Goal: Check status: Check status

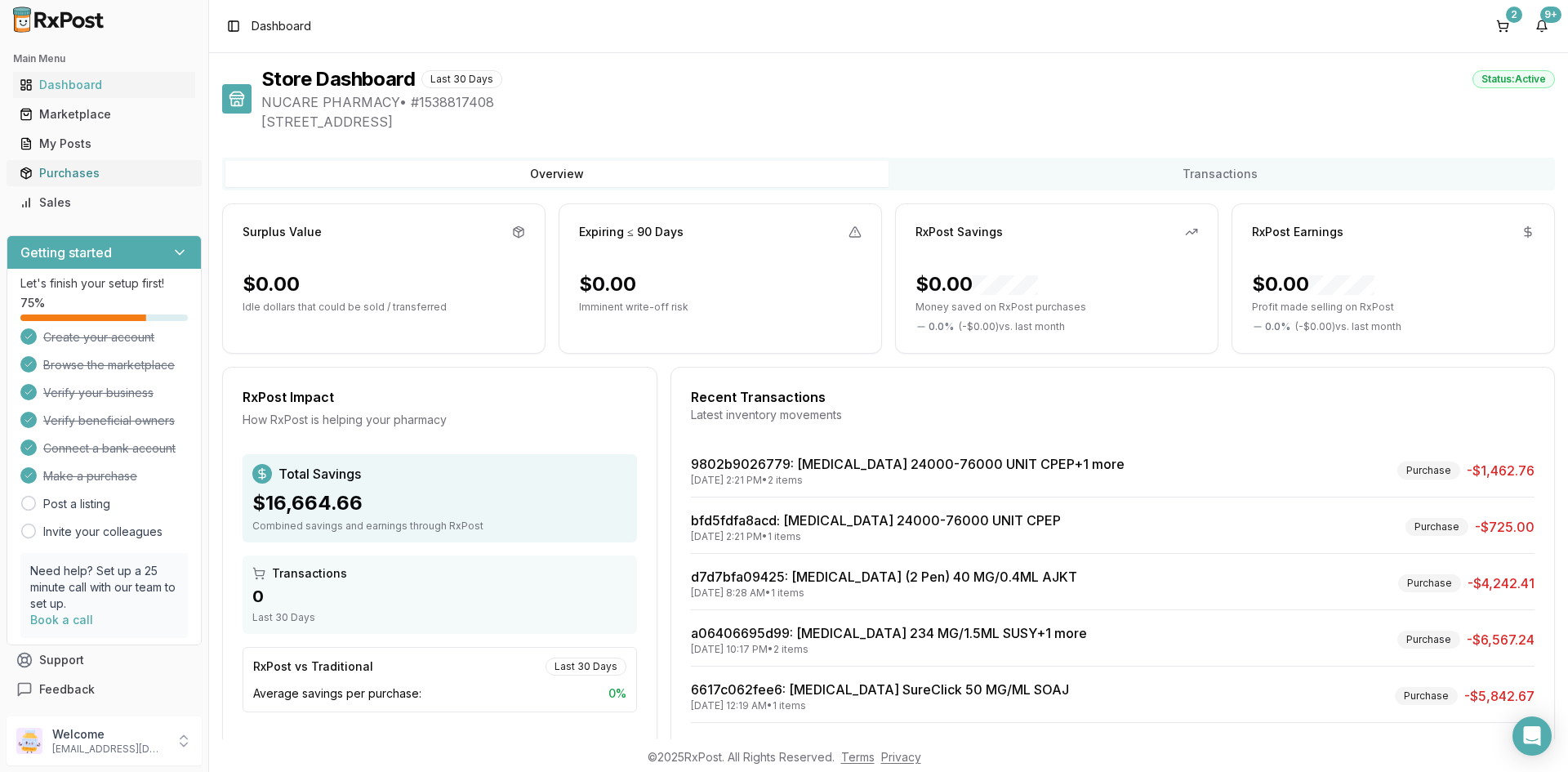
click at [62, 165] on div "Purchases" at bounding box center [104, 173] width 169 height 16
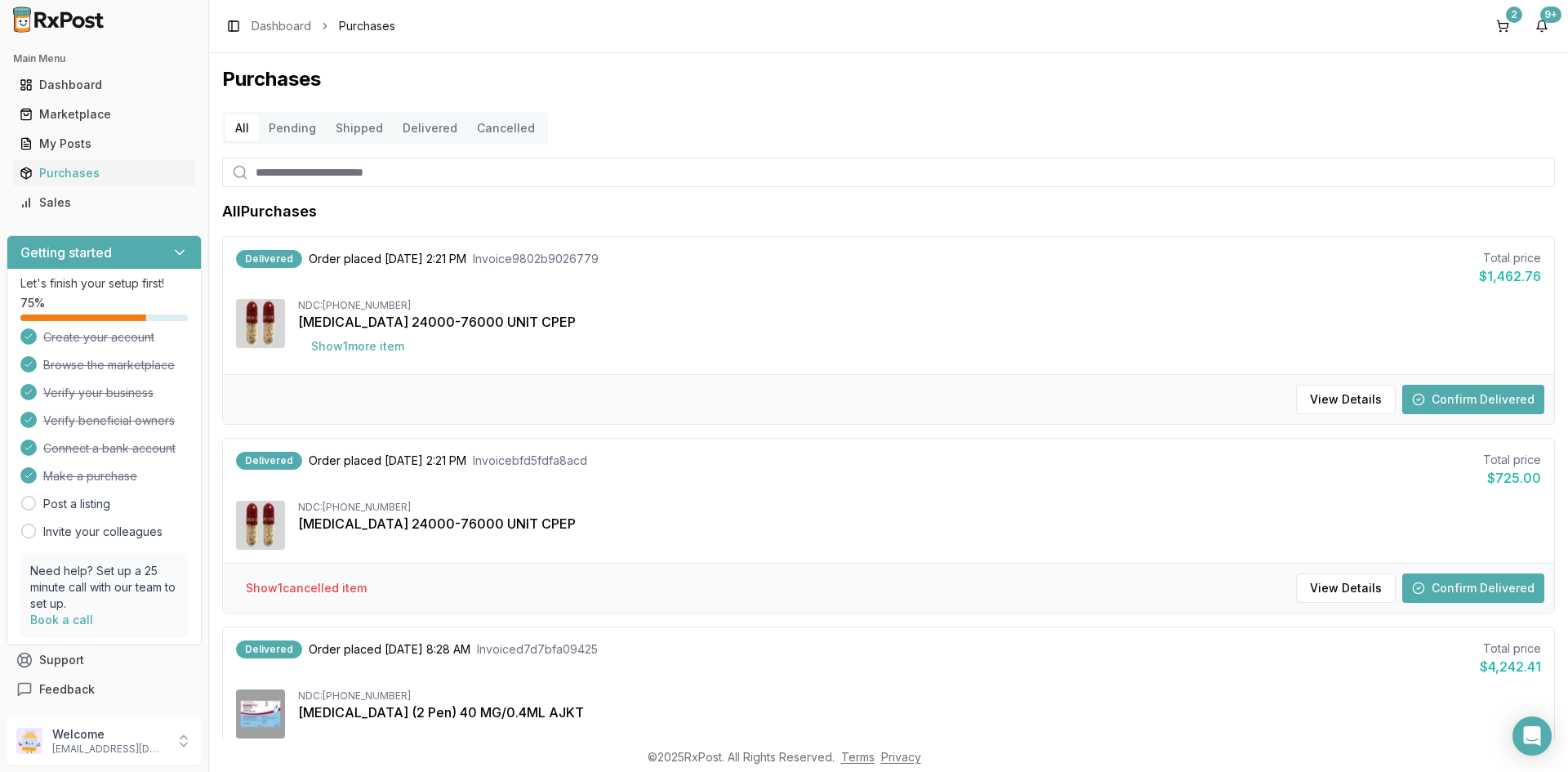
click at [62, 98] on ul "Dashboard Marketplace My Posts Purchases Sales" at bounding box center [104, 143] width 195 height 144
click at [70, 111] on div "Marketplace" at bounding box center [104, 114] width 169 height 16
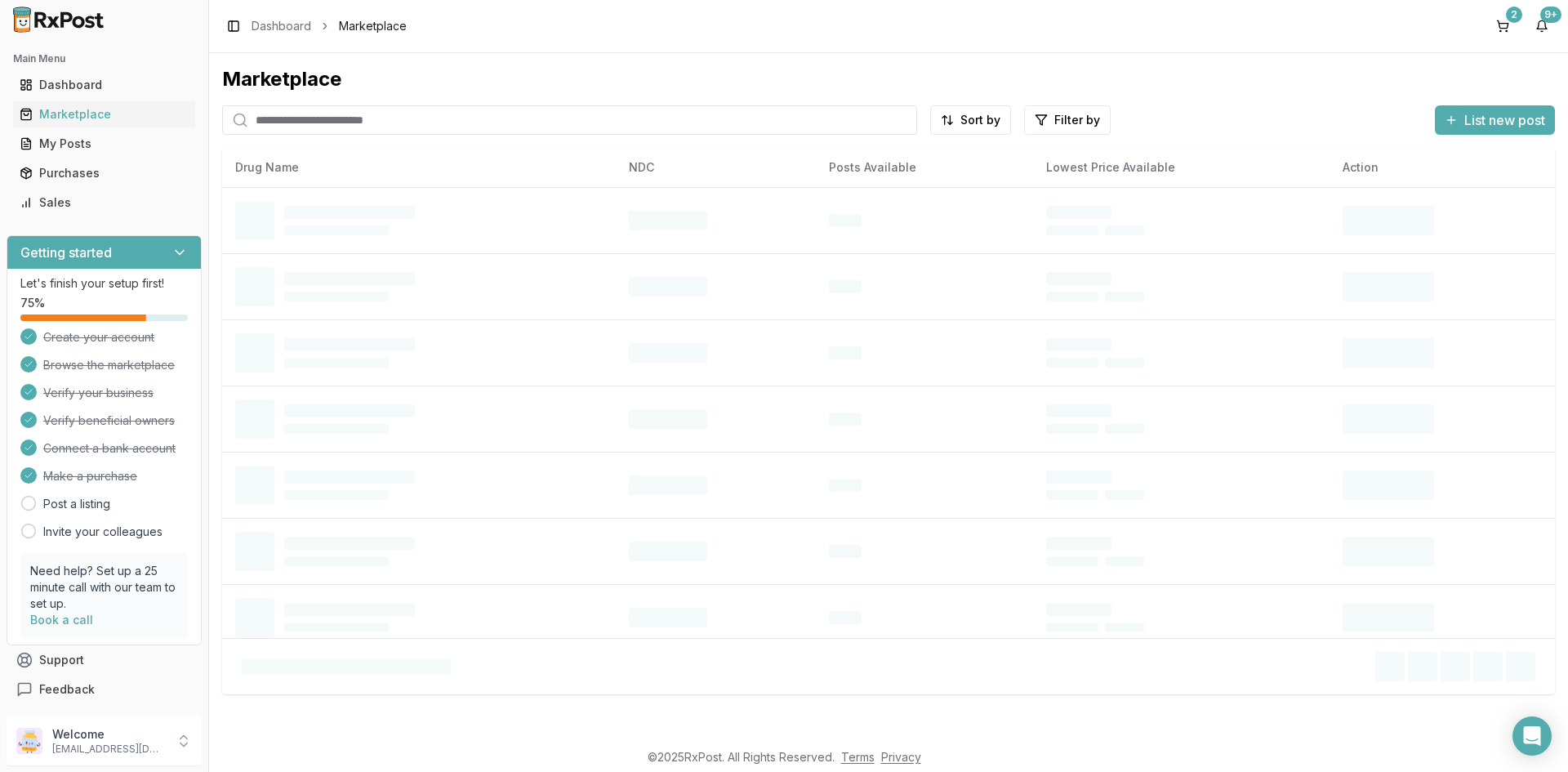
click at [556, 120] on input "search" at bounding box center [570, 120] width 695 height 29
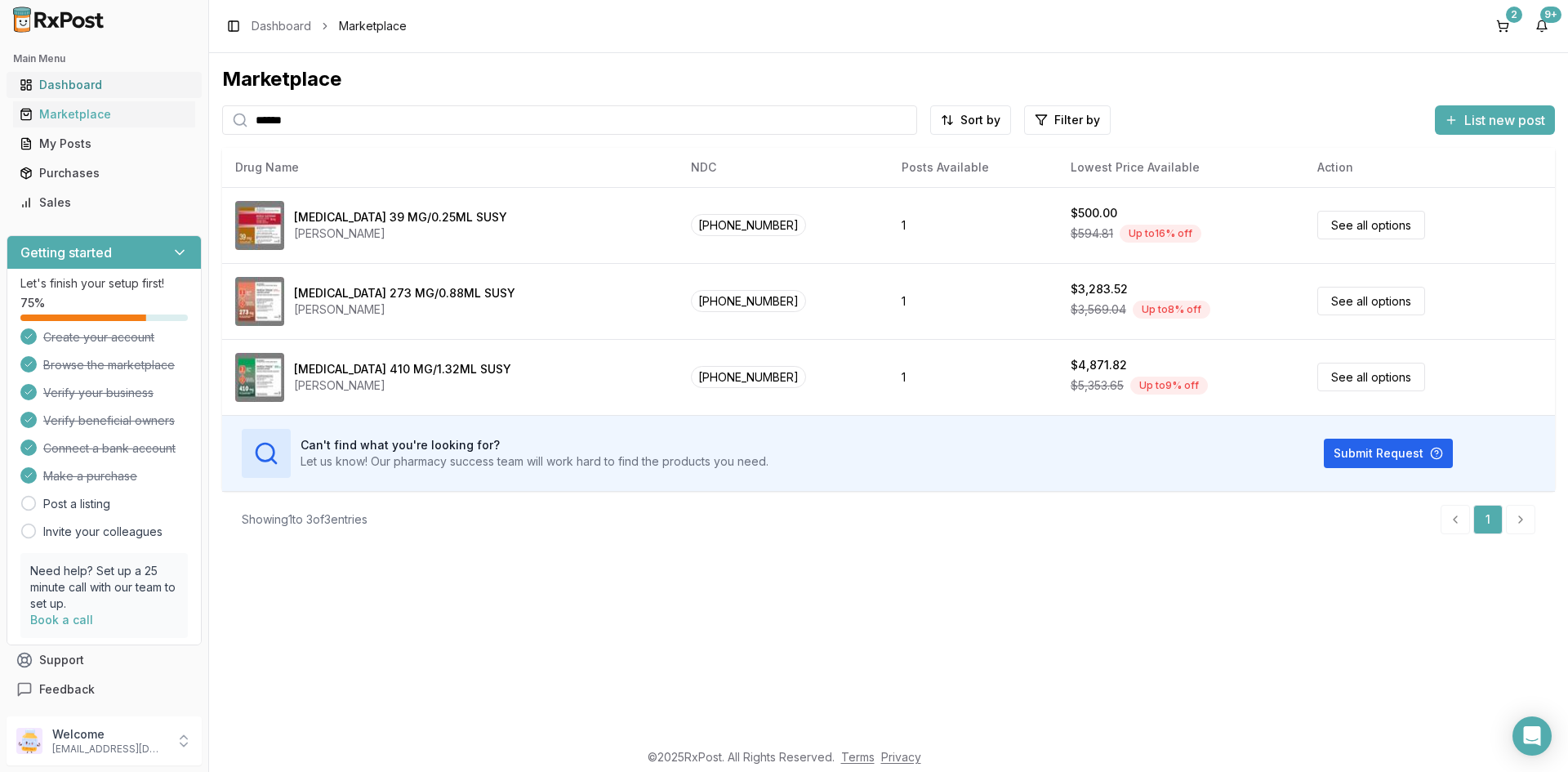
drag, startPoint x: 552, startPoint y: 122, endPoint x: 70, endPoint y: 97, distance: 482.6
click at [70, 97] on div "Main Menu Dashboard Marketplace My Posts Purchases Sales Getting started Let's …" at bounding box center [784, 386] width 1568 height 772
click at [730, 603] on div "Marketplace ****** Sort by Filter by List new post Card Table NDC: [PHONE_NUMBE…" at bounding box center [888, 396] width 1358 height 686
drag, startPoint x: 563, startPoint y: 133, endPoint x: 64, endPoint y: 140, distance: 499.0
click at [29, 136] on div "Main Menu Dashboard Marketplace My Posts Purchases Sales Getting started Let's …" at bounding box center [784, 386] width 1568 height 772
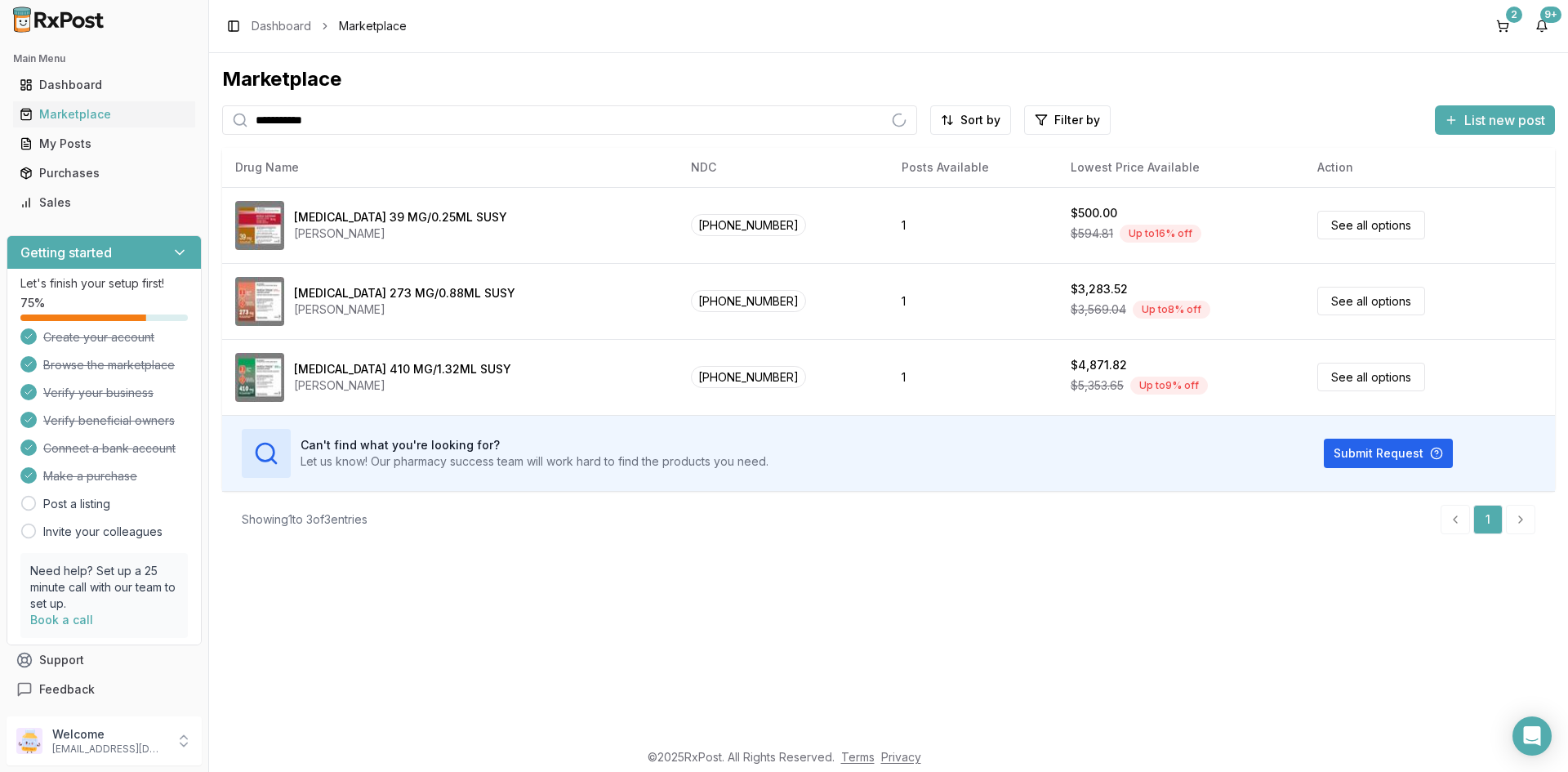
type input "**********"
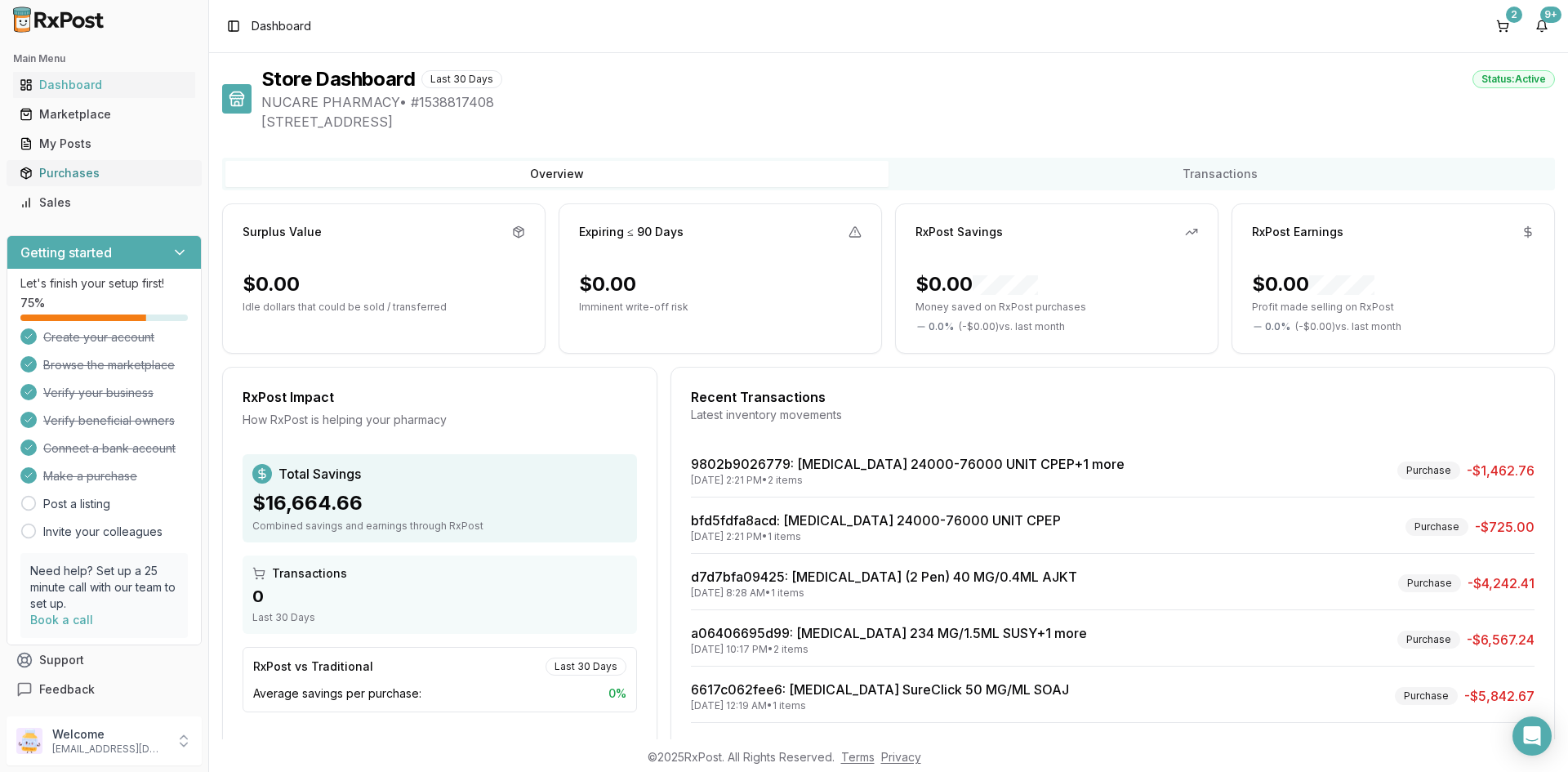
click at [49, 173] on div "Purchases" at bounding box center [104, 173] width 169 height 16
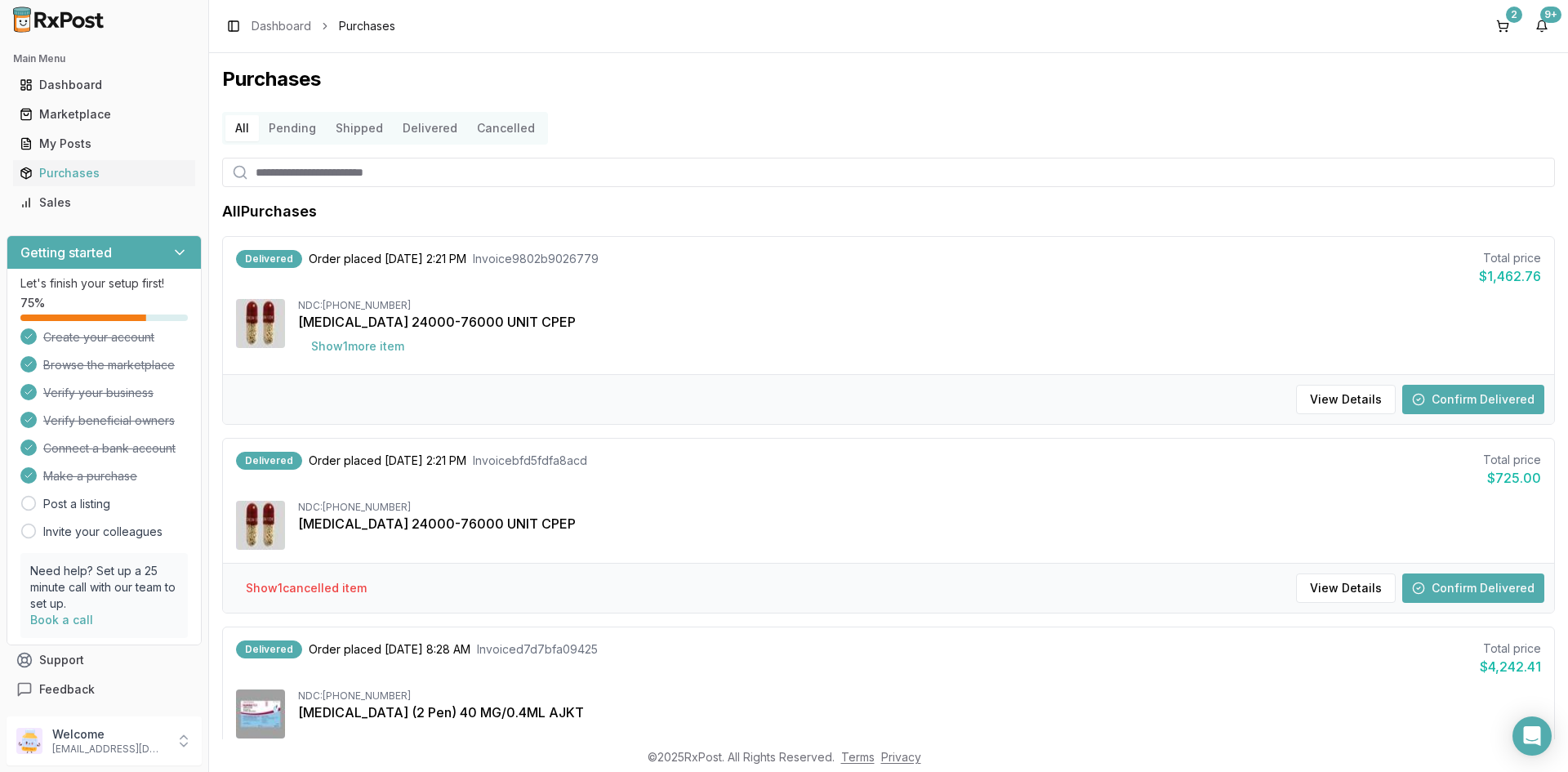
click at [312, 130] on button "Pending" at bounding box center [292, 128] width 67 height 26
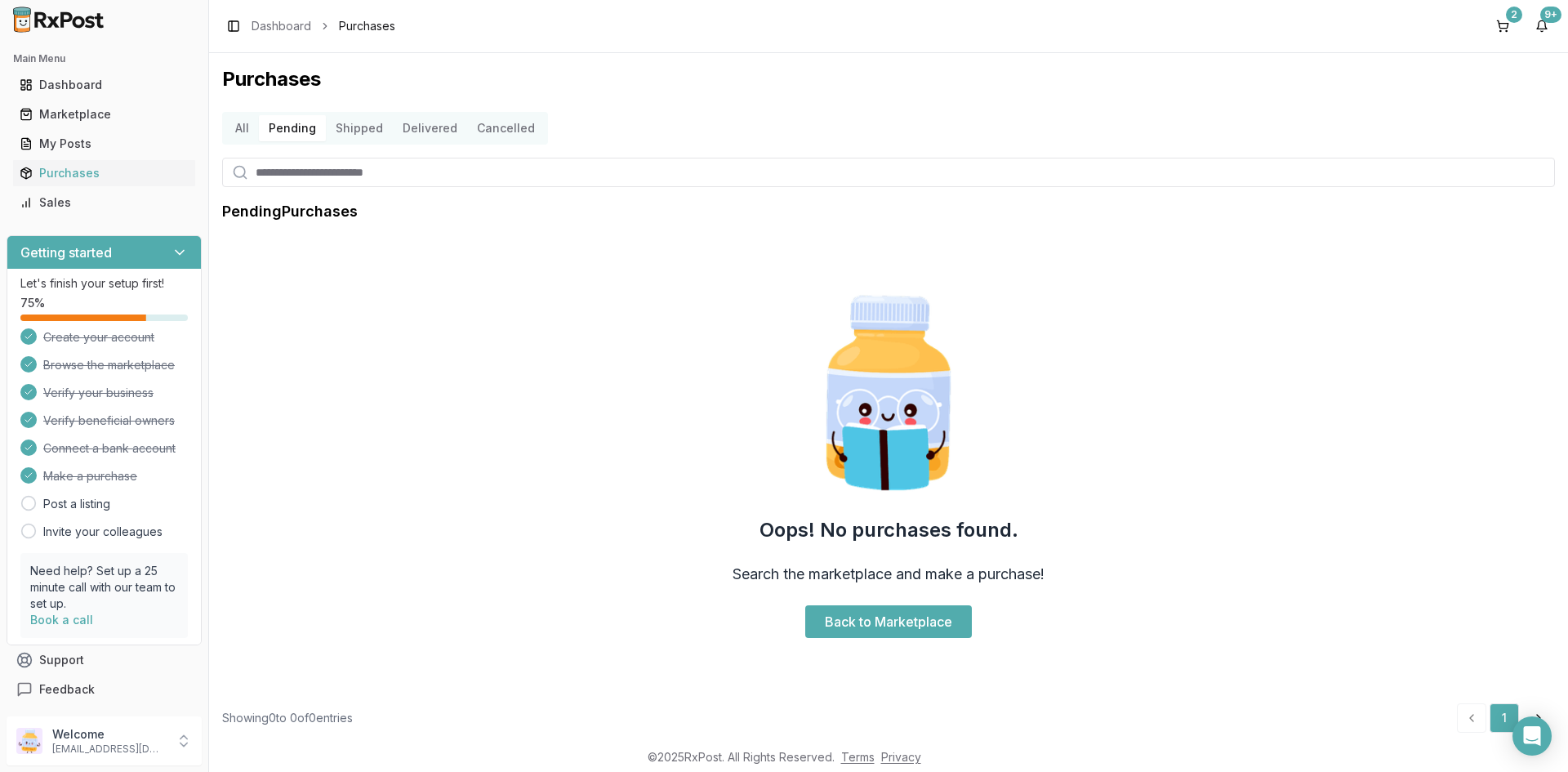
click at [361, 121] on button "Shipped" at bounding box center [359, 128] width 67 height 26
click at [443, 124] on button "Delivered" at bounding box center [430, 128] width 74 height 26
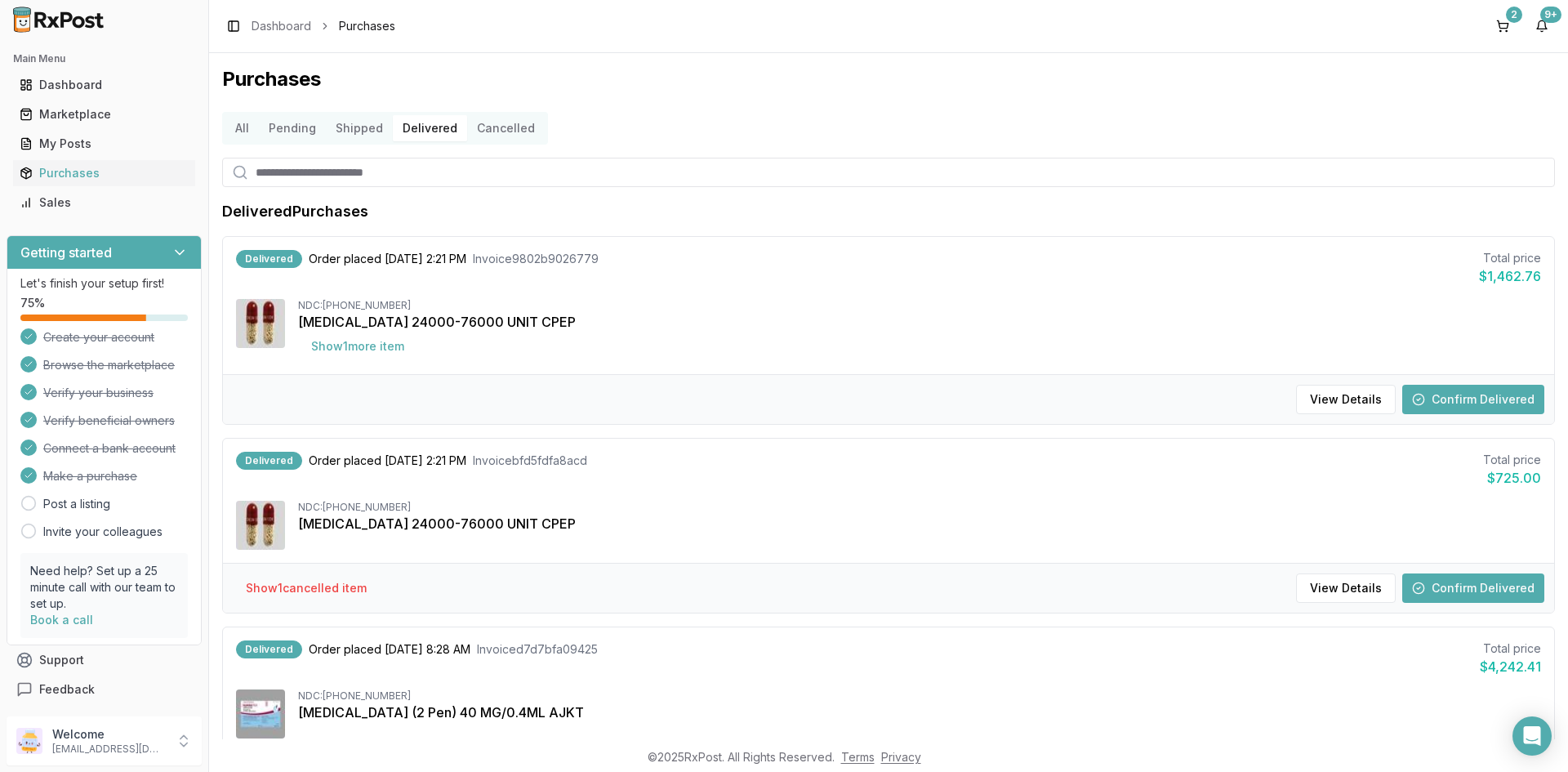
click at [500, 123] on button "Cancelled" at bounding box center [506, 128] width 78 height 26
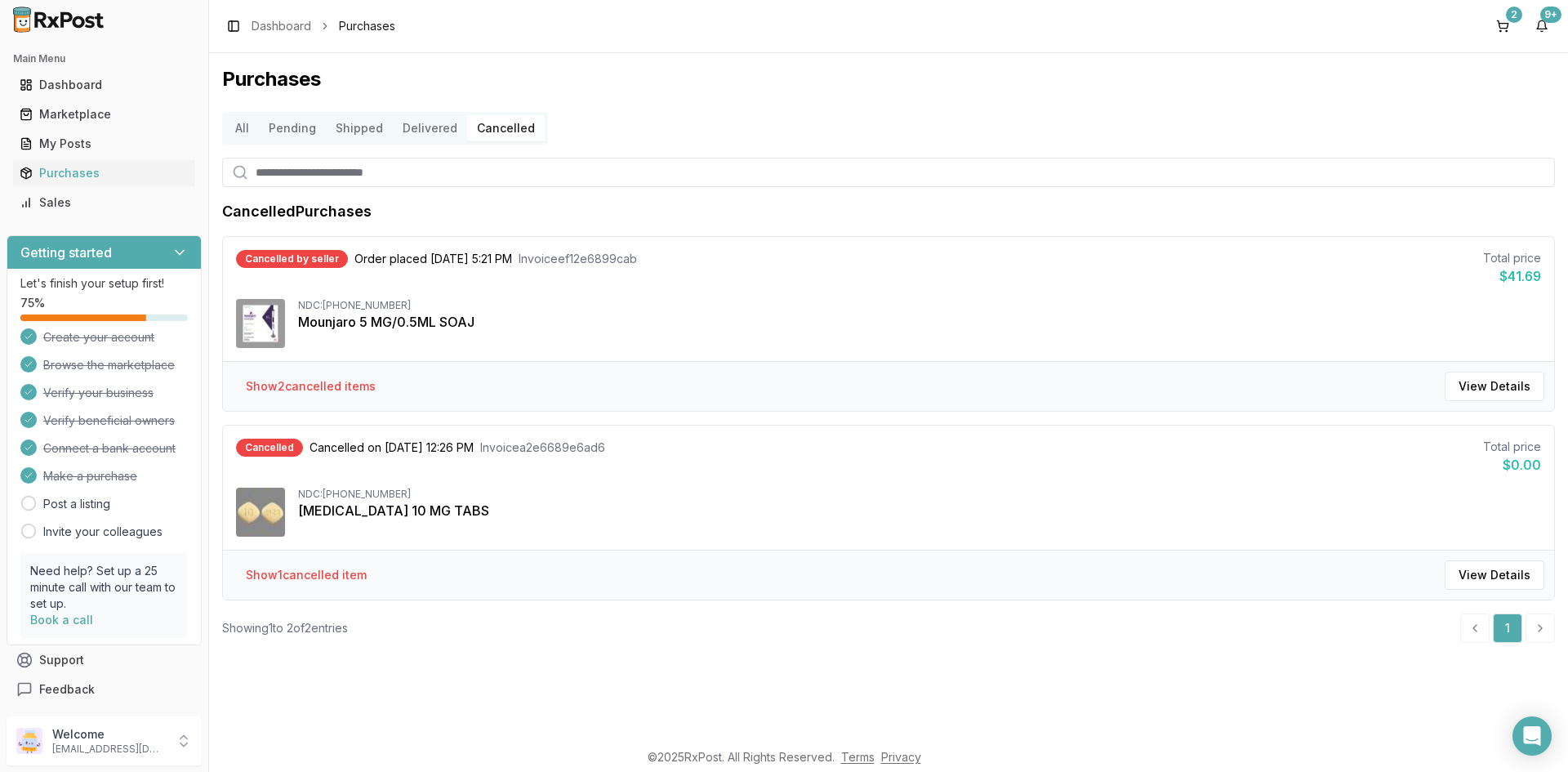
click at [242, 130] on button "All" at bounding box center [242, 128] width 34 height 26
